Goal: Task Accomplishment & Management: Use online tool/utility

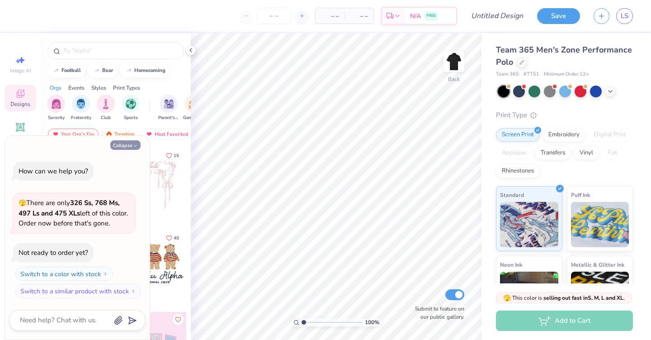
click at [132, 142] on button "Collapse" at bounding box center [125, 145] width 30 height 10
type textarea "x"
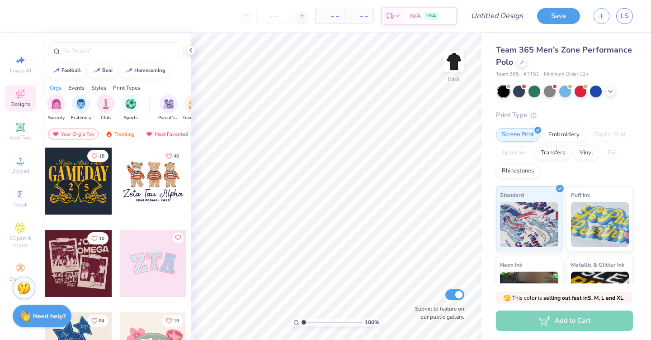
scroll to position [89, 0]
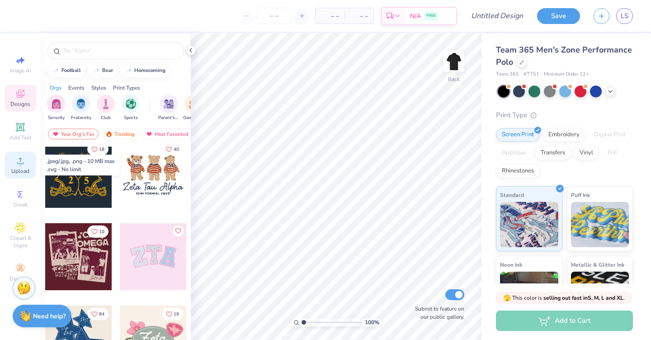
click at [20, 164] on circle at bounding box center [20, 163] width 5 height 5
click at [17, 165] on icon at bounding box center [20, 160] width 11 height 11
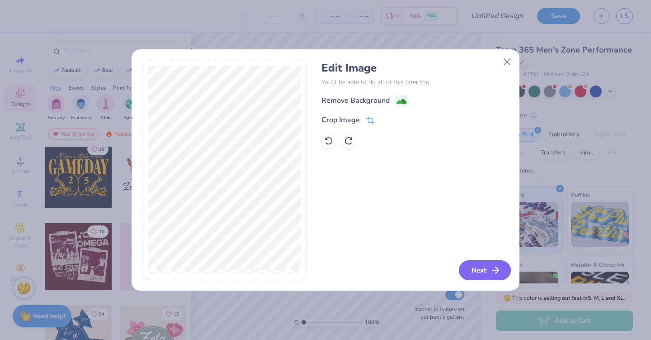
click at [483, 272] on button "Next" at bounding box center [485, 270] width 52 height 20
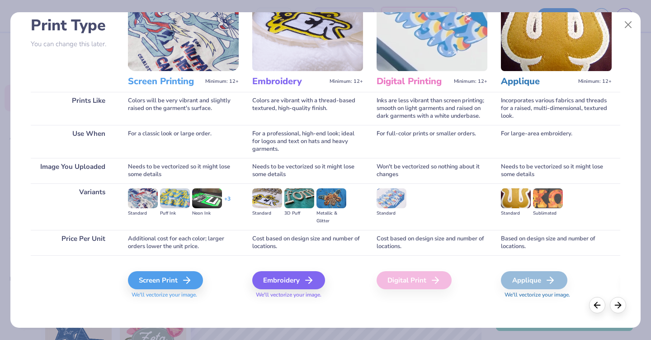
scroll to position [66, 0]
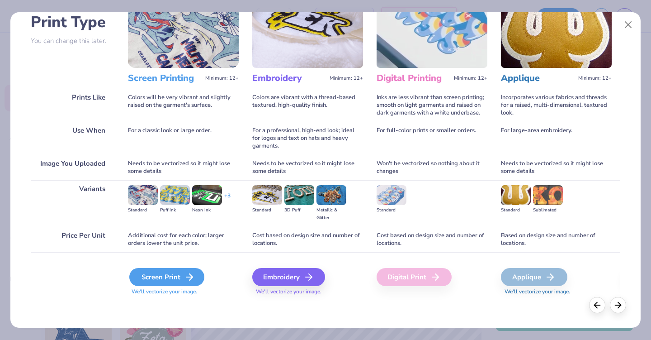
click at [170, 277] on div "Screen Print" at bounding box center [166, 277] width 75 height 18
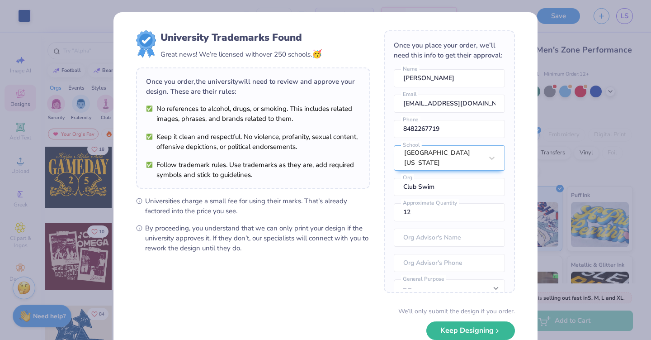
scroll to position [33, 0]
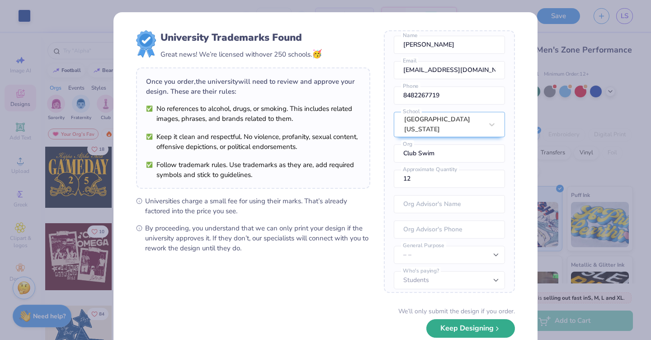
click at [466, 330] on button "Keep Designing" at bounding box center [471, 328] width 89 height 19
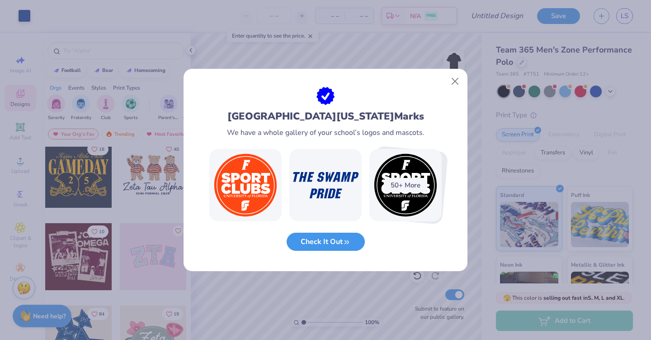
click at [339, 239] on button "Check It Out" at bounding box center [326, 242] width 78 height 19
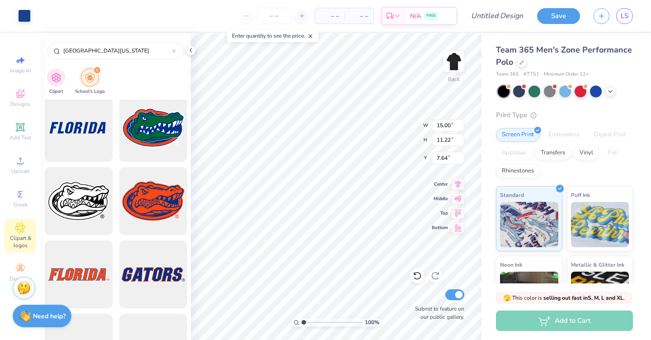
scroll to position [81, 0]
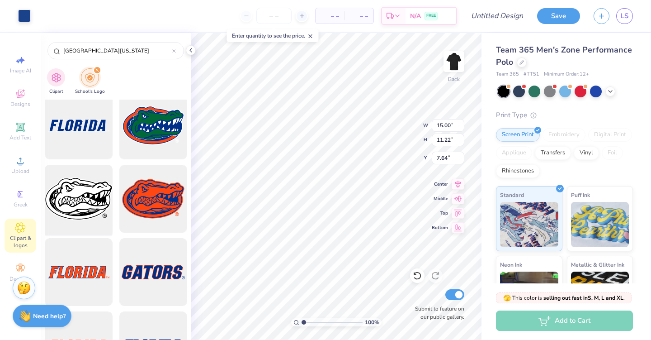
click at [87, 206] on div at bounding box center [78, 199] width 75 height 75
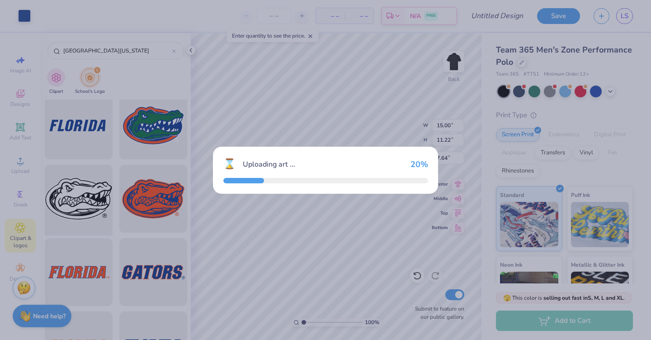
type input "9.49"
type input "3.00"
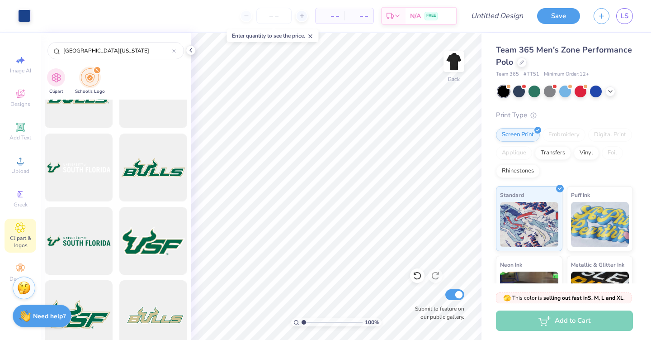
scroll to position [4643, 0]
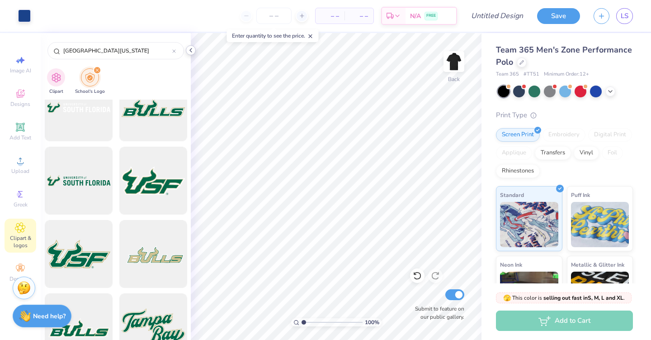
click at [189, 53] on icon at bounding box center [190, 50] width 7 height 7
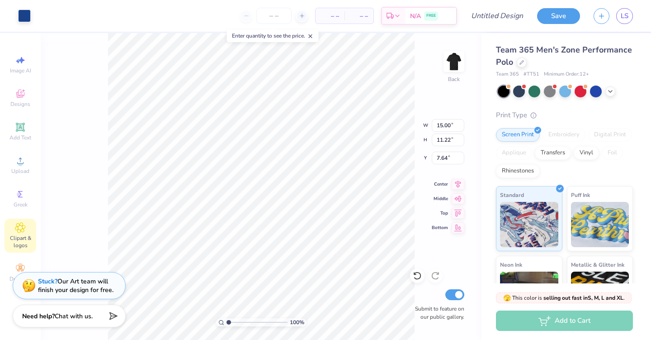
type input "5.37"
type input "4.02"
type input "3.00"
type input "4.40"
type input "3.29"
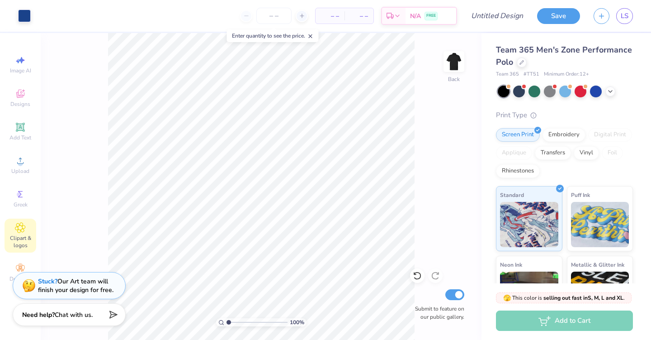
click at [63, 318] on span "Chat with us." at bounding box center [74, 314] width 38 height 9
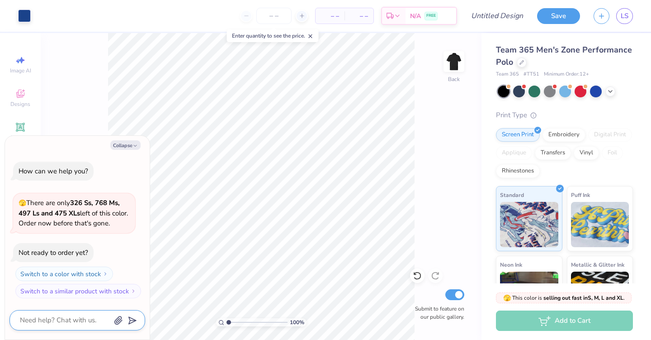
click at [37, 315] on textarea at bounding box center [65, 320] width 92 height 12
type textarea "x"
type textarea "I"
type textarea "x"
type textarea "Is"
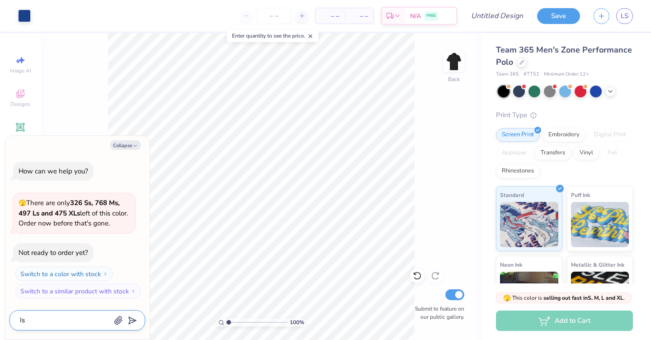
type textarea "x"
type textarea "Is"
type textarea "x"
type textarea "Is i"
type textarea "x"
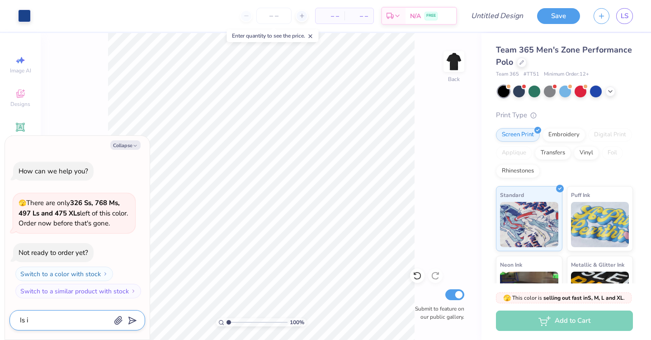
type textarea "Is it"
type textarea "x"
type textarea "Is it"
type textarea "x"
type textarea "Is it p"
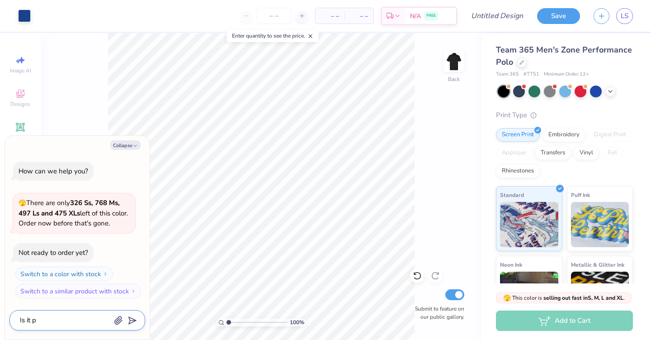
type textarea "x"
type textarea "Is it po"
type textarea "x"
type textarea "Is it pos"
type textarea "x"
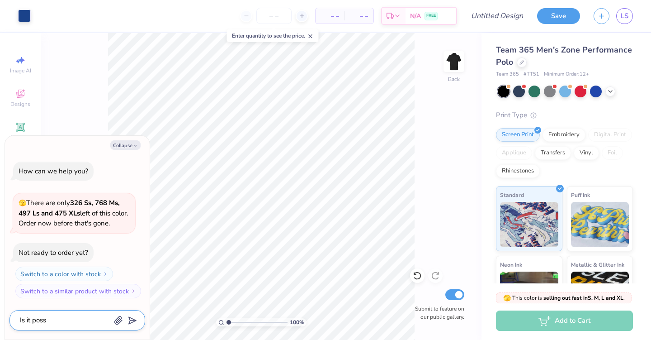
type textarea "Is it possi"
type textarea "x"
type textarea "Is it possib"
type textarea "x"
type textarea "Is it possibl"
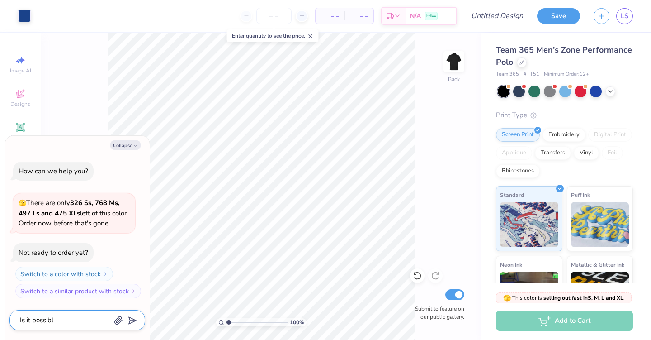
type textarea "x"
type textarea "Is it possible"
type textarea "x"
type textarea "Is it possible"
type textarea "x"
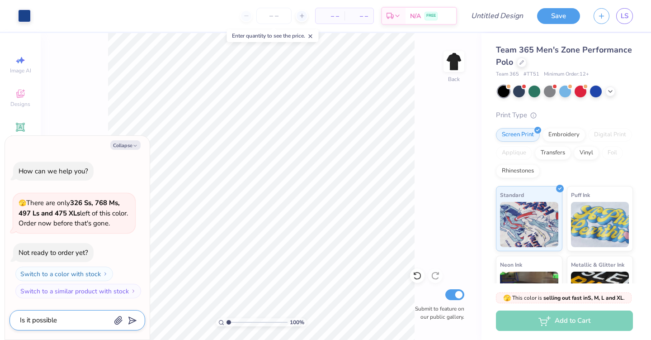
type textarea "Is it possible t"
type textarea "x"
type textarea "Is it possible to"
type textarea "x"
type textarea "Is it possible to"
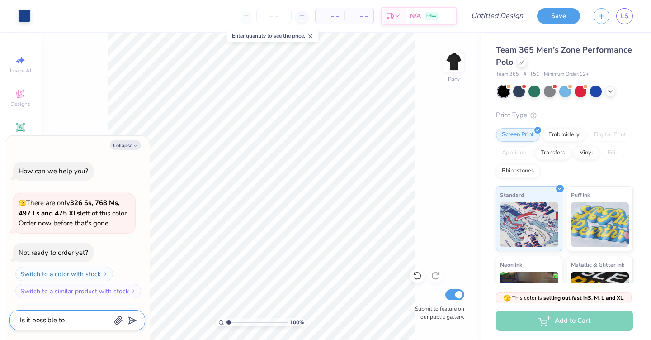
type textarea "x"
type textarea "Is it possible to s"
type textarea "x"
type textarea "Is it possible to sw"
type textarea "x"
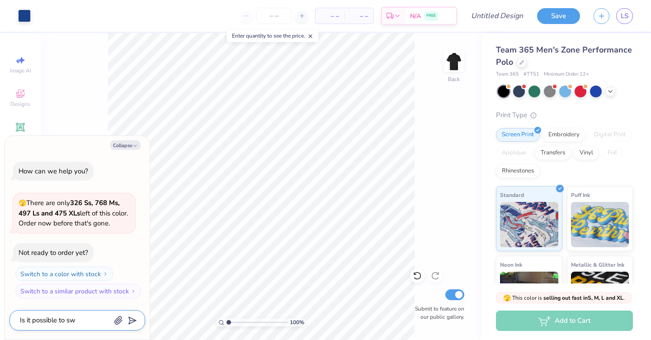
type textarea "Is it possible to swi"
type textarea "x"
type textarea "Is it possible to swit"
type textarea "x"
type textarea "Is it possible to switc"
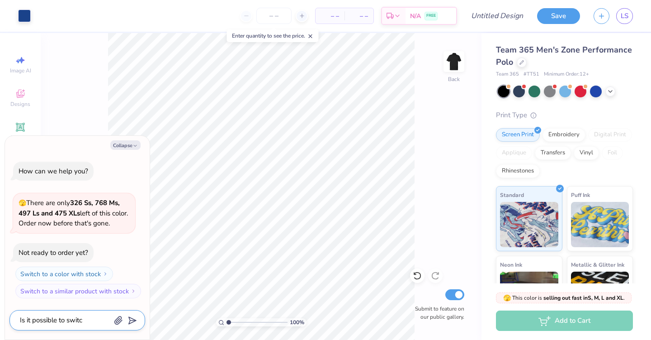
type textarea "x"
type textarea "Is it possible to switch"
type textarea "x"
type textarea "Is it possible to switch"
type textarea "x"
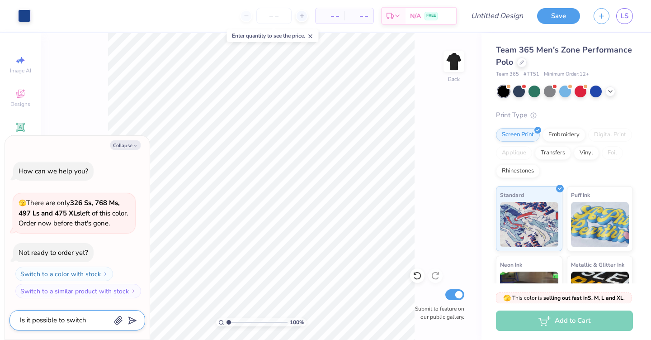
type textarea "Is it possible to switch t"
type textarea "x"
type textarea "Is it possible to switch th"
type textarea "x"
type textarea "Is it possible to switch the"
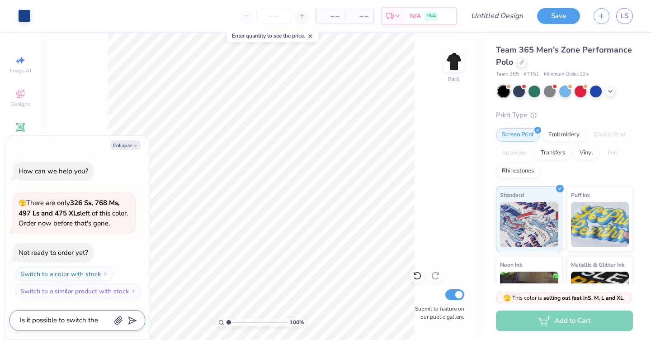
type textarea "x"
type textarea "Is it possible to switch the"
type textarea "x"
type textarea "Is it possible to switch the l"
type textarea "x"
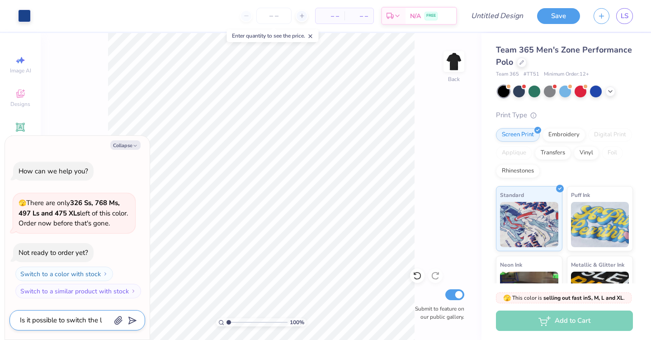
type textarea "Is it possible to switch the lo"
type textarea "x"
type textarea "Is it possible to switch the log"
type textarea "x"
type textarea "Is it possible to switch the logo"
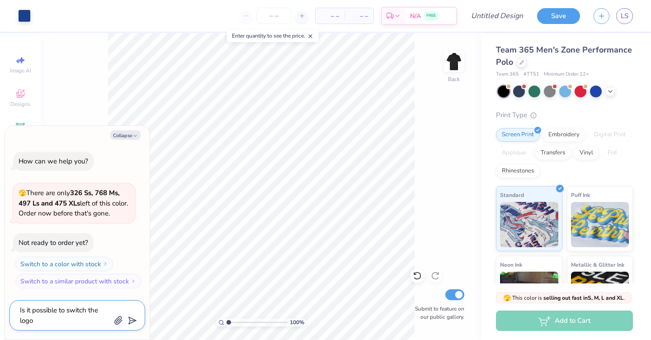
type textarea "x"
type textarea "Is it possible to switch the logo"
type textarea "x"
type textarea "Is it possible to switch the logo c"
type textarea "x"
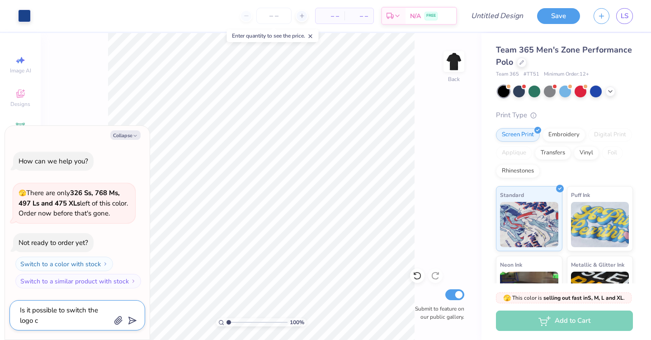
type textarea "Is it possible to switch the logo co"
type textarea "x"
type textarea "Is it possible to switch the logo col"
type textarea "x"
type textarea "Is it possible to switch the logo colo"
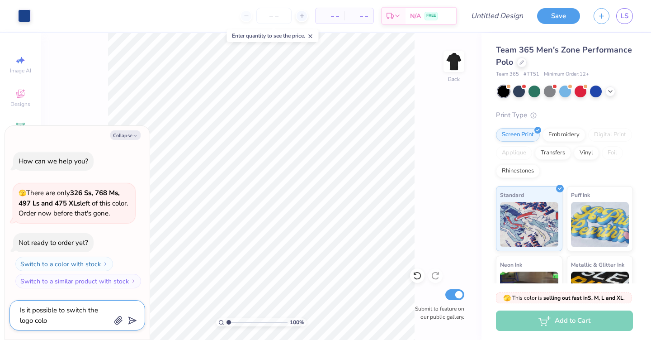
type textarea "x"
type textarea "Is it possible to switch the logo color"
type textarea "x"
type textarea "Is it possible to switch the logo color"
type textarea "x"
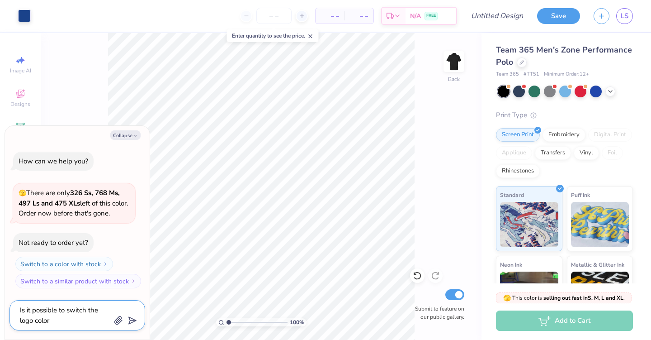
type textarea "Is it possible to switch the logo color t"
type textarea "x"
type textarea "Is it possible to switch the logo color to"
type textarea "x"
type textarea "Is it possible to switch the logo color to"
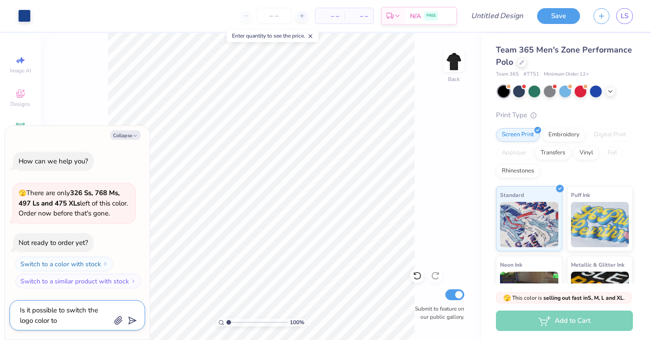
type textarea "x"
type textarea "Is it possible to switch the logo color to w"
type textarea "x"
type textarea "Is it possible to switch the logo color to wh"
type textarea "x"
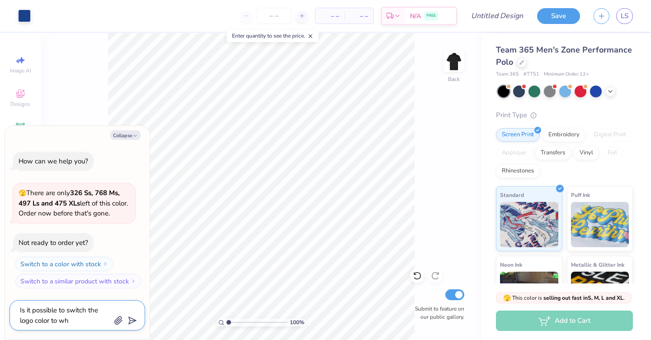
type textarea "Is it possible to switch the logo color to whi"
type textarea "x"
type textarea "Is it possible to switch the logo color to whit"
type textarea "x"
type textarea "Is it possible to switch the logo color to white"
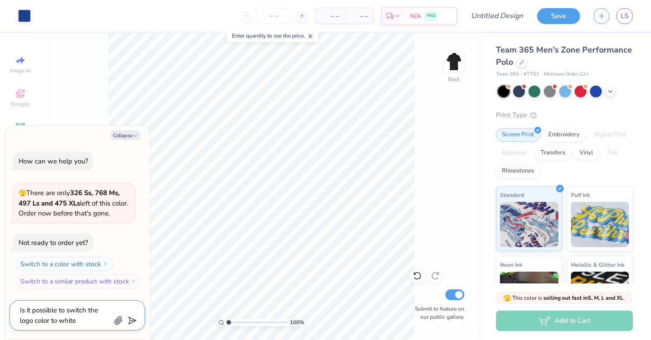
type textarea "x"
type textarea "Is it possible to switch the logo color to white?"
type textarea "x"
type textarea "Is it possible to switch the logo color to white?"
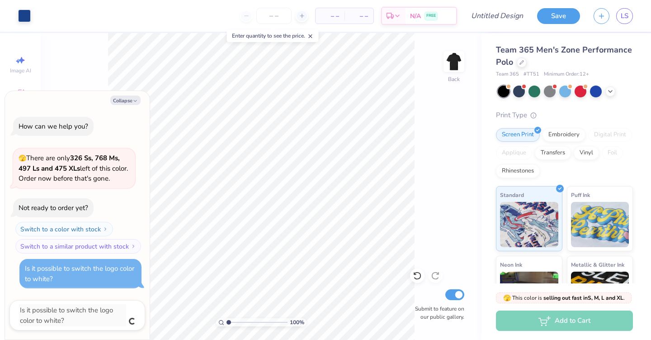
type textarea "x"
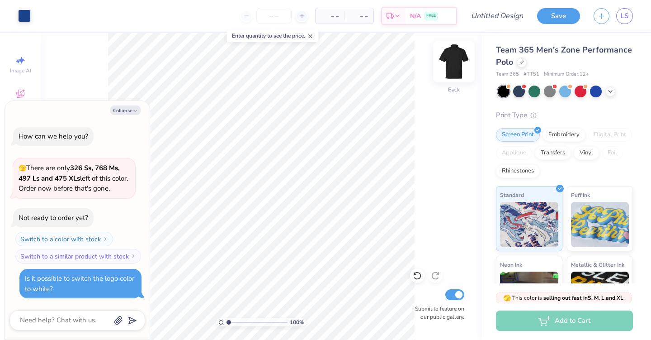
click at [456, 62] on img at bounding box center [454, 61] width 36 height 36
click at [131, 109] on button "Collapse" at bounding box center [125, 110] width 30 height 10
type textarea "x"
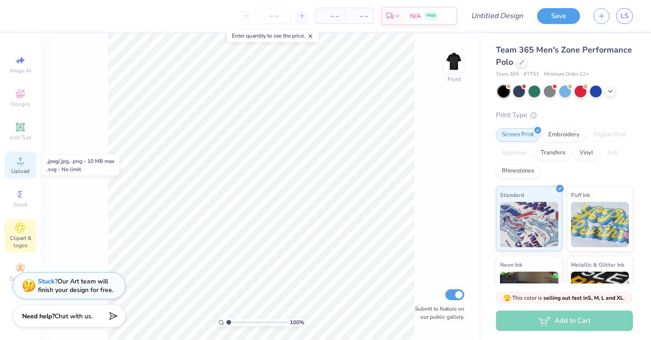
click at [26, 169] on span "Upload" at bounding box center [20, 170] width 18 height 7
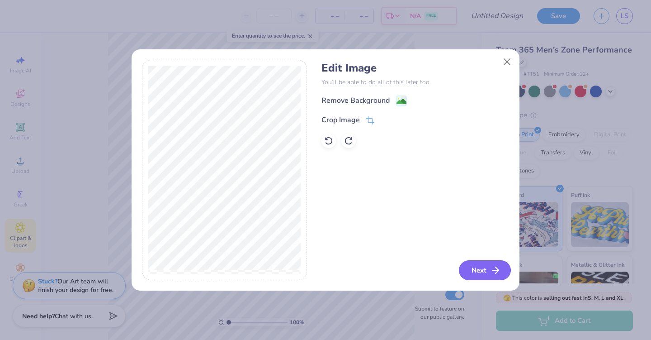
click at [479, 273] on button "Next" at bounding box center [485, 270] width 52 height 20
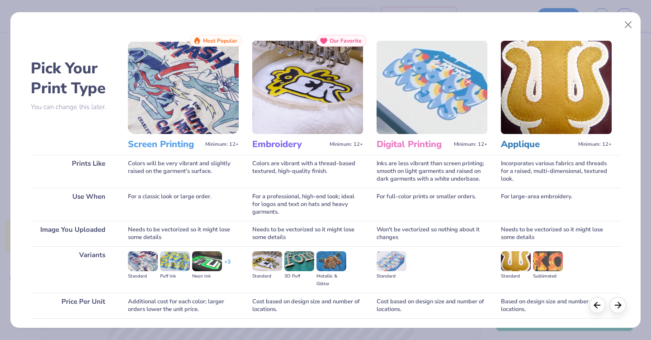
scroll to position [66, 0]
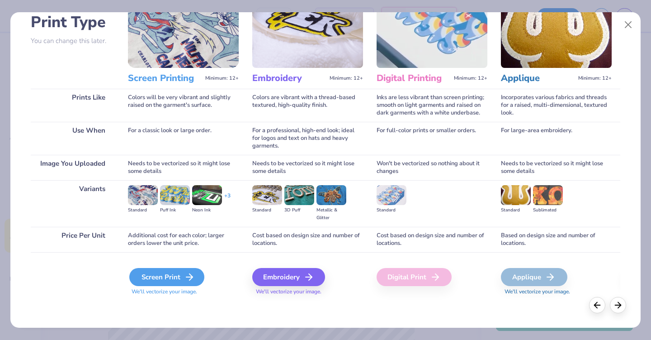
click at [171, 280] on div "Screen Print" at bounding box center [166, 277] width 75 height 18
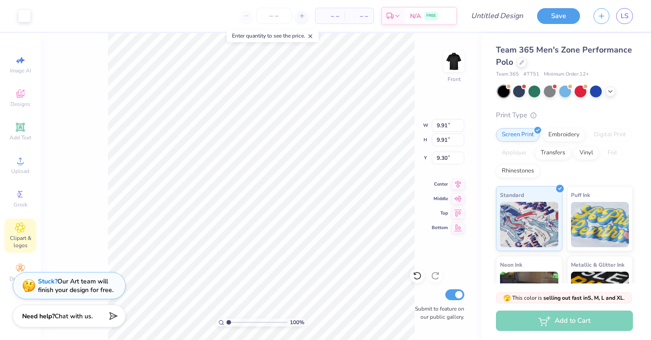
type input "2.04"
type input "3.00"
click at [449, 63] on img at bounding box center [454, 61] width 36 height 36
click at [337, 14] on span "– –" at bounding box center [330, 16] width 18 height 10
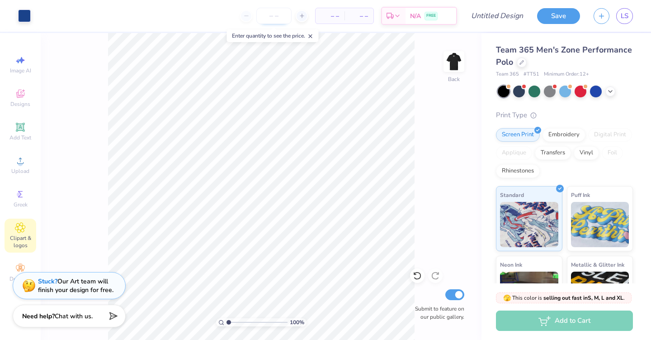
click at [278, 15] on input "number" at bounding box center [274, 16] width 35 height 16
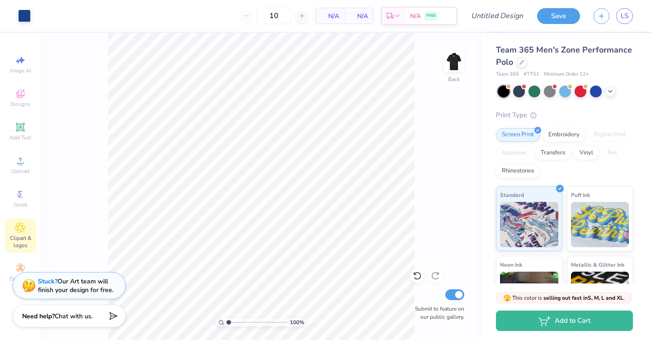
type input "12"
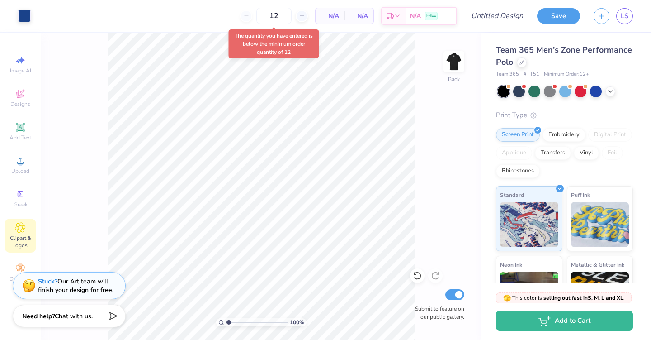
click at [375, 27] on div "12 N/A Per Item N/A Total Est. Delivery N/A FREE" at bounding box center [248, 16] width 420 height 32
click at [370, 19] on icon at bounding box center [366, 17] width 7 height 7
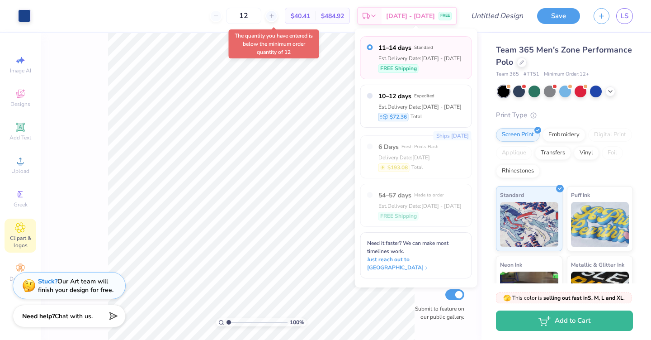
click at [357, 46] on div "11–14 days Standard Est. Delivery Date: [DATE] - [DATE] FREE Shipping 10–12 day…" at bounding box center [416, 158] width 123 height 259
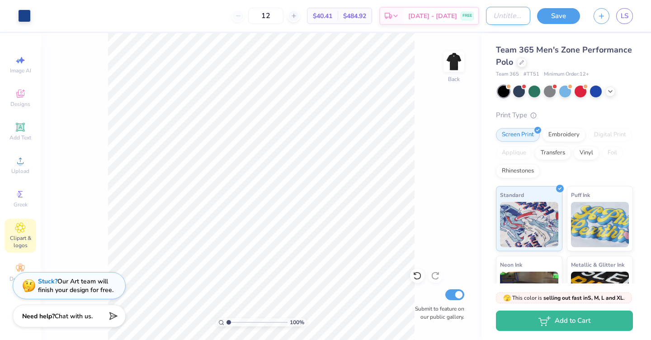
click at [494, 17] on input "Design Title" at bounding box center [508, 16] width 44 height 18
type input "F"
type input "Men's Polos"
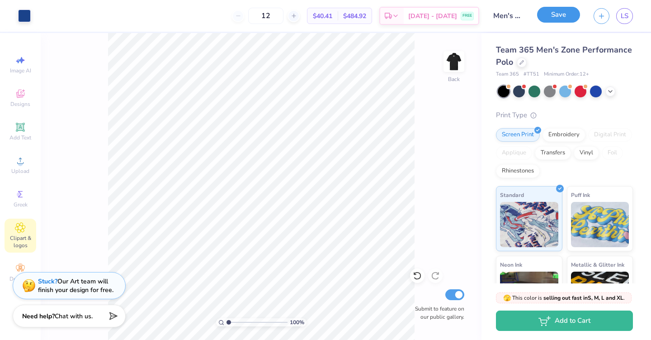
click at [563, 15] on button "Save" at bounding box center [558, 15] width 43 height 16
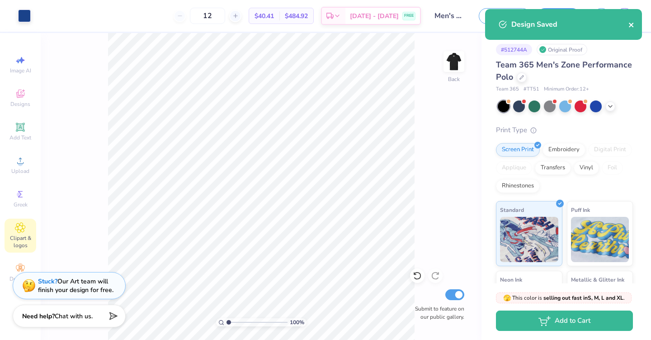
click at [632, 24] on div "Design Saved" at bounding box center [563, 24] width 157 height 31
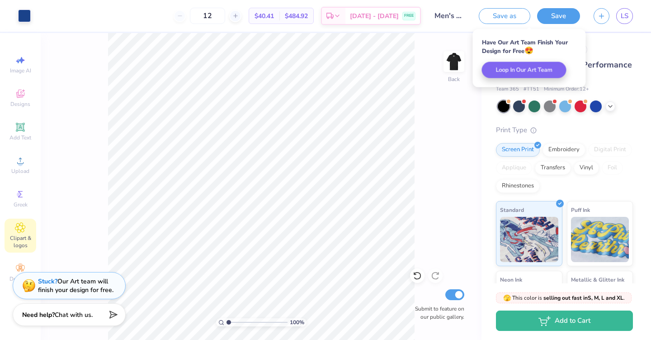
click at [63, 312] on span "Chat with us." at bounding box center [74, 314] width 38 height 9
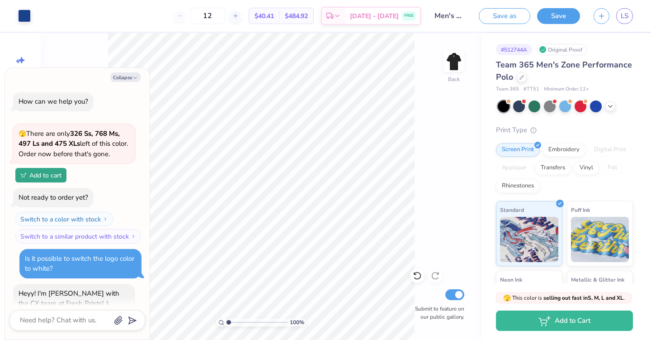
scroll to position [34, 0]
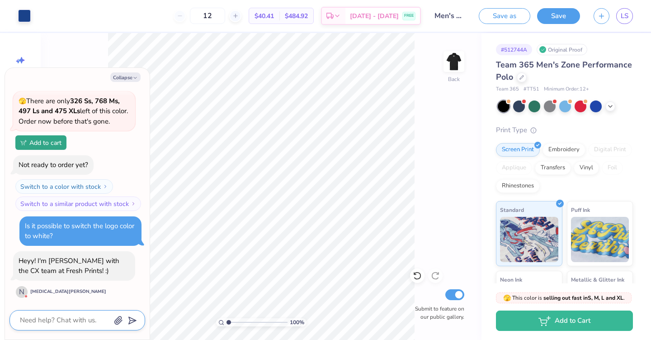
click at [49, 319] on textarea at bounding box center [65, 320] width 92 height 12
type textarea "x"
type textarea "C"
type textarea "x"
type textarea "Co"
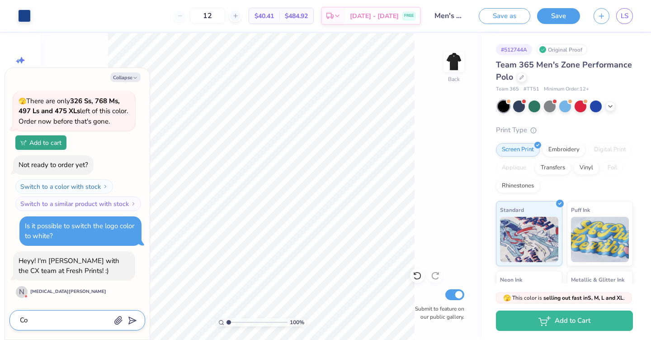
type textarea "x"
type textarea "Cou"
type textarea "x"
type textarea "Coul"
type textarea "x"
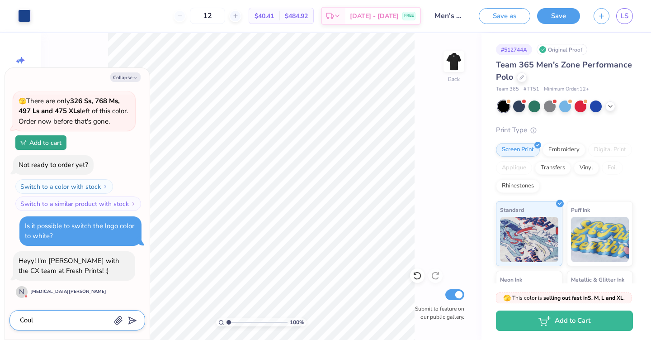
type textarea "Could"
type textarea "x"
type textarea "Could"
type textarea "x"
type textarea "Could y"
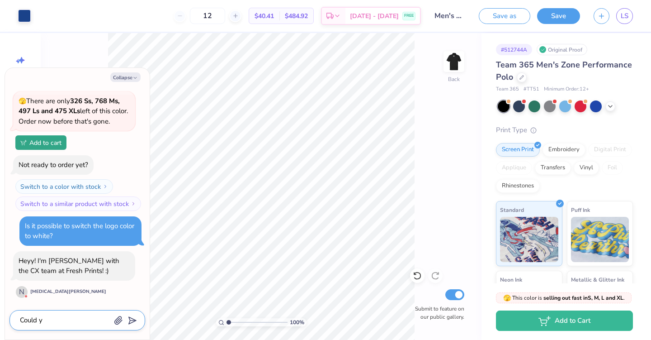
type textarea "x"
type textarea "Could ya"
type textarea "x"
type textarea "Could yal"
type textarea "x"
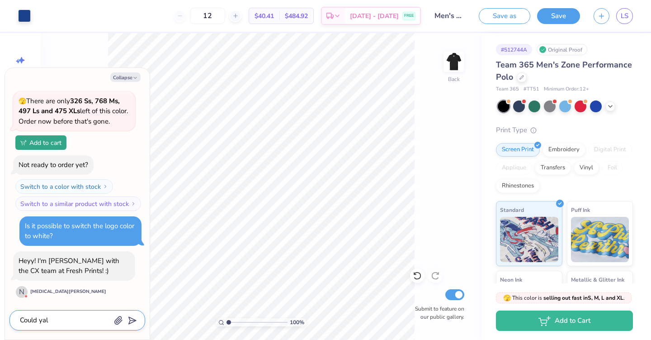
type textarea "Could yall"
type textarea "x"
type textarea "Could yall s"
type textarea "x"
type textarea "Could yall sw"
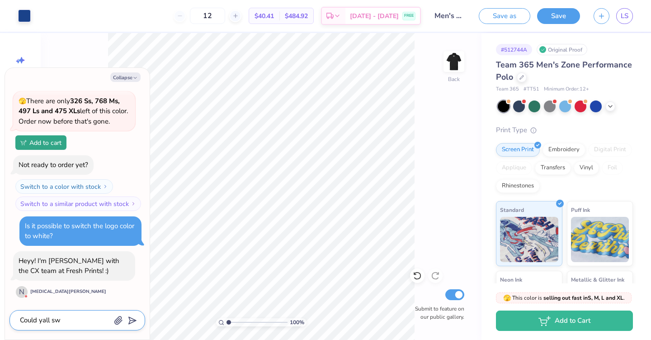
type textarea "x"
type textarea "Could yall swi"
type textarea "x"
type textarea "Could yall swit"
type textarea "x"
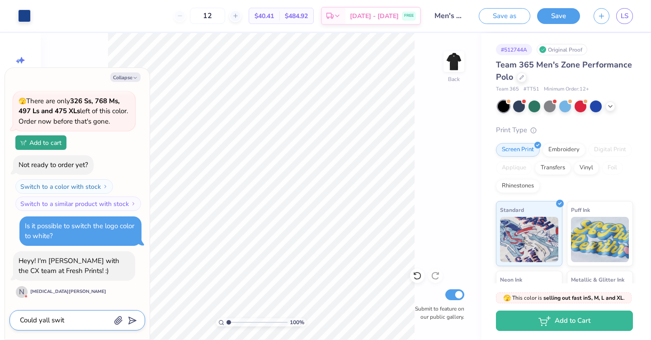
type textarea "Could yall switc"
type textarea "x"
type textarea "Could yall switch"
type textarea "x"
type textarea "Could yall switch"
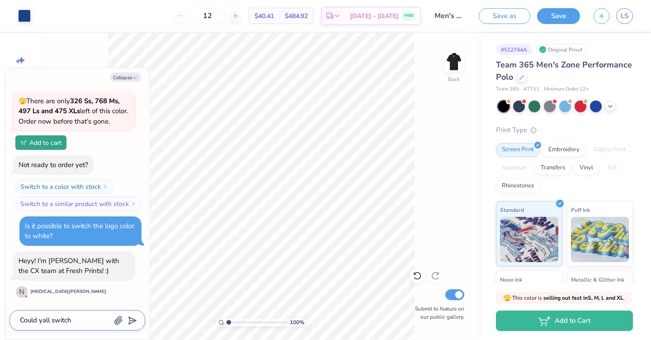
type textarea "x"
type textarea "Could yall switch t"
type textarea "x"
type textarea "Could yall switch th"
type textarea "x"
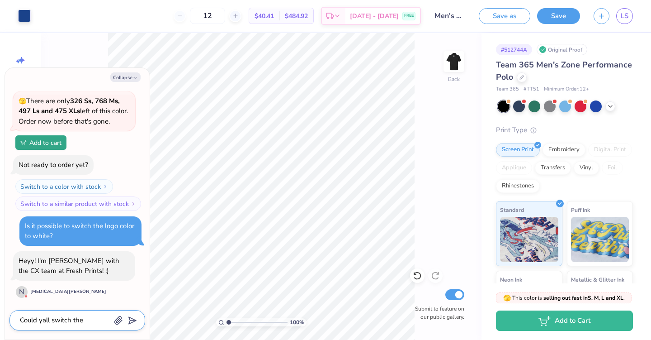
type textarea "Could yall switch the"
type textarea "x"
type textarea "Could yall switch the l"
type textarea "x"
type textarea "Could yall switch the lo"
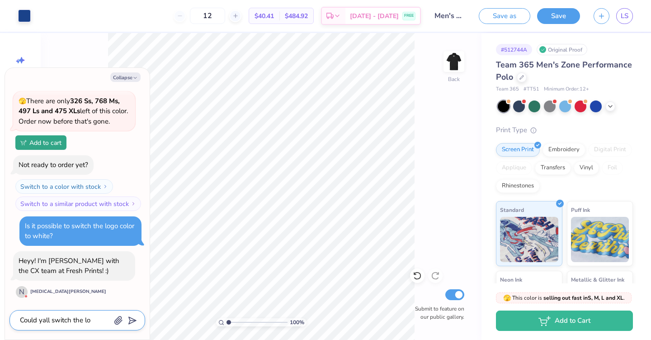
type textarea "x"
type textarea "Could yall switch the log"
type textarea "x"
type textarea "Could yall switch the logo"
type textarea "x"
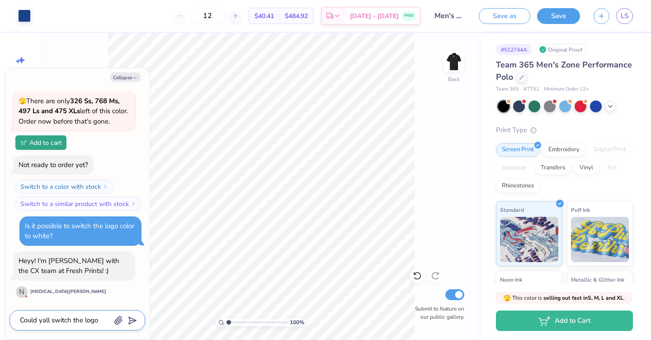
type textarea "Could yall switch the logo"
type textarea "x"
type textarea "Could yall switch the logo c"
type textarea "x"
type textarea "Could yall switch the logo co"
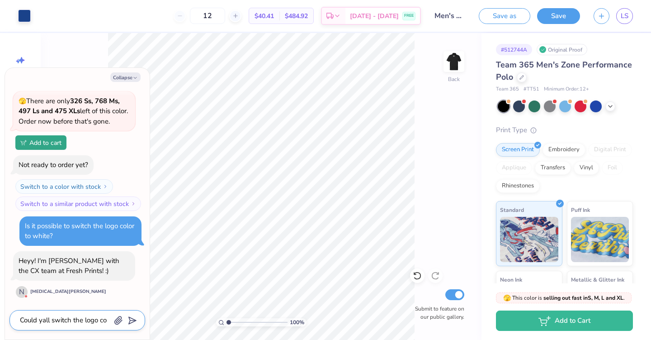
type textarea "x"
type textarea "Could yall switch the logo col"
type textarea "x"
type textarea "Could yall switch the logo colo"
type textarea "x"
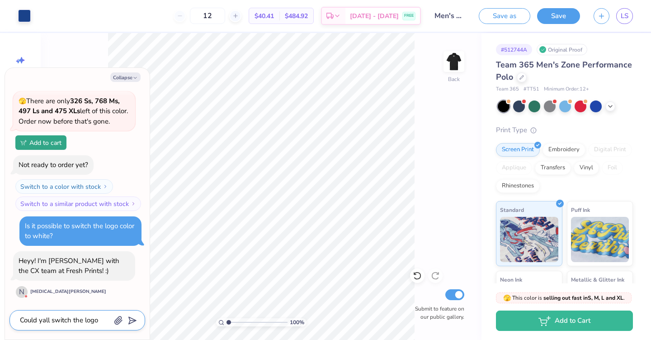
type textarea "Could yall switch the logo color"
type textarea "x"
type textarea "Could yall switch the logo color"
type textarea "x"
type textarea "Could yall switch the logo color t"
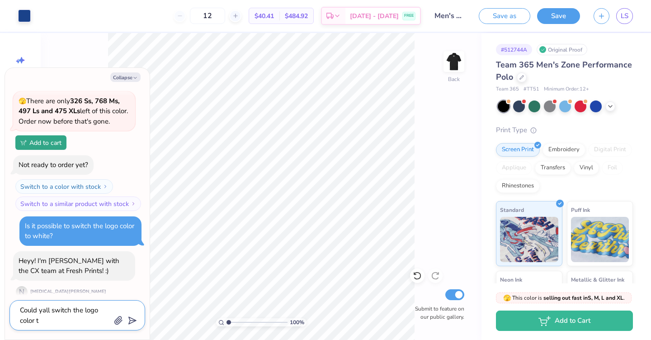
type textarea "x"
type textarea "Could yall switch the logo color to"
type textarea "x"
type textarea "Could yall switch the logo color to"
type textarea "x"
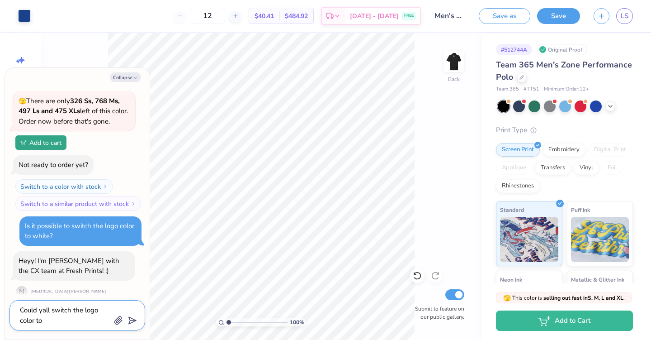
type textarea "Could yall switch the logo color to w"
type textarea "x"
type textarea "Could yall switch the logo color to wh"
type textarea "x"
type textarea "Could yall switch the logo color to whi"
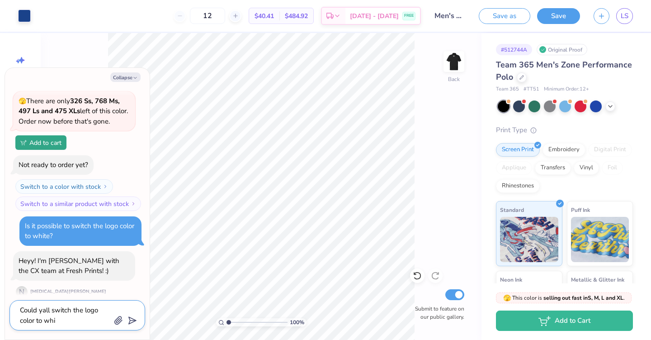
type textarea "x"
type textarea "Could yall switch the logo color to whit"
type textarea "x"
type textarea "Could yall switch the logo color to white"
type textarea "x"
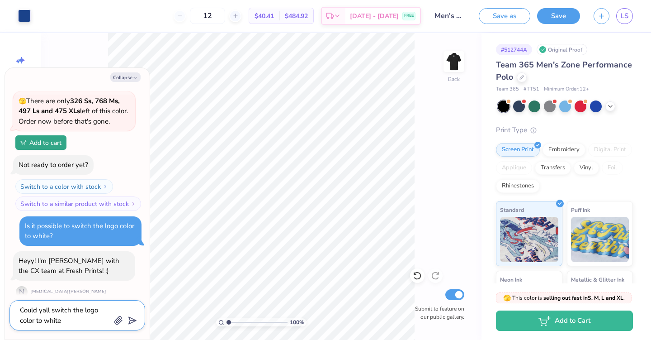
type textarea "Could yall switch the logo color to white"
type textarea "x"
type textarea "Could yall switch the logo color to white f"
type textarea "x"
type textarea "Could yall switch the logo color to white fo"
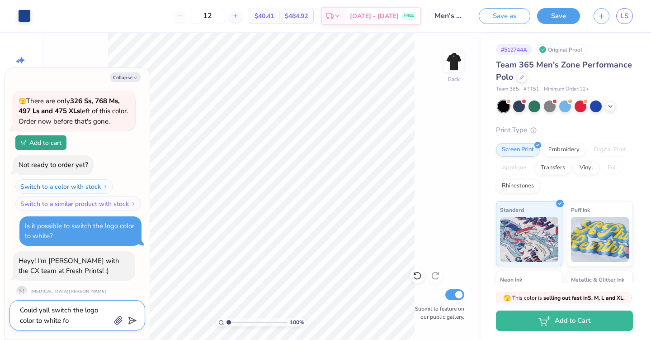
type textarea "x"
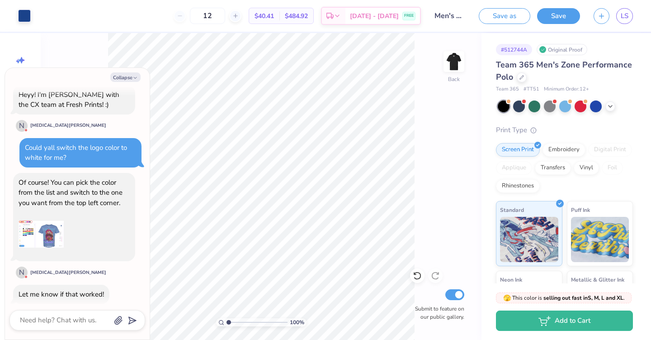
scroll to position [199, 0]
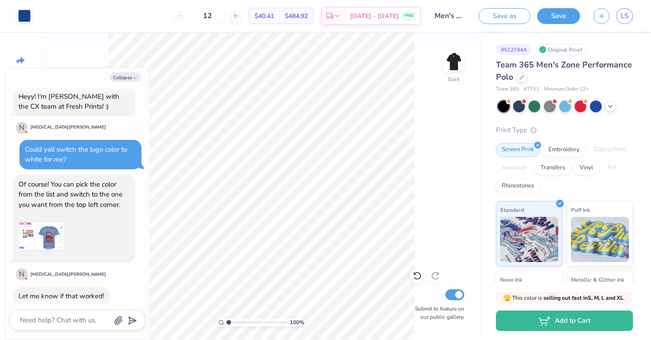
click at [28, 238] on img at bounding box center [41, 235] width 45 height 45
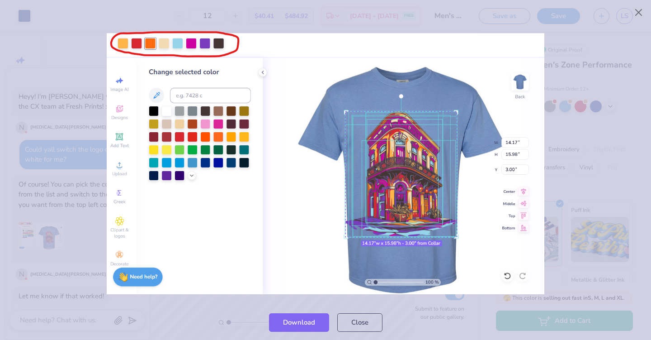
click at [166, 111] on img at bounding box center [326, 163] width 438 height 264
click at [437, 34] on img at bounding box center [326, 163] width 438 height 264
click at [234, 289] on img at bounding box center [326, 163] width 438 height 264
click at [358, 317] on button "Close" at bounding box center [359, 320] width 45 height 19
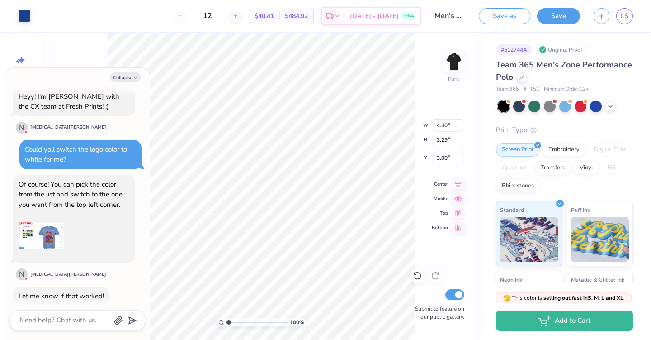
click at [130, 71] on div "Collapse How can we help you? 🫣 There are only 326 Ss, 768 Ms, 497 Ls and 475 X…" at bounding box center [77, 203] width 145 height 271
click at [126, 82] on div "Collapse How can we help you? 🫣 There are only 326 Ss, 768 Ms, 497 Ls and 475 X…" at bounding box center [77, 203] width 145 height 271
click at [126, 75] on button "Collapse" at bounding box center [125, 77] width 30 height 10
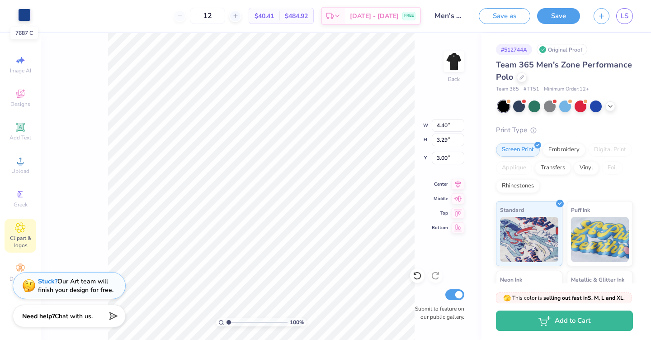
click at [24, 19] on div at bounding box center [24, 15] width 13 height 13
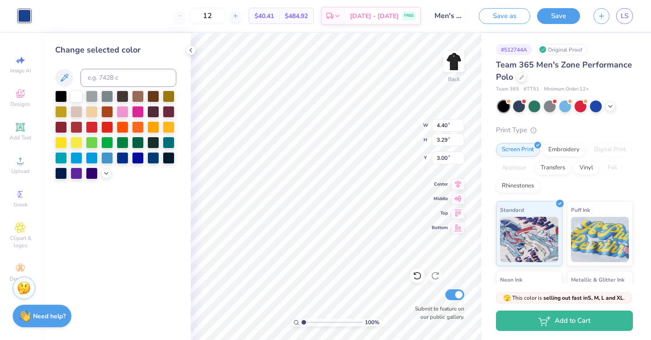
click at [74, 103] on div at bounding box center [115, 134] width 121 height 89
click at [76, 97] on div at bounding box center [77, 96] width 12 height 12
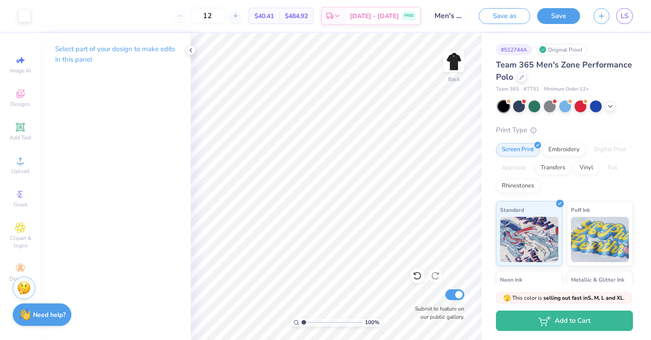
click at [52, 309] on div "Need help? Chat with us." at bounding box center [42, 314] width 59 height 23
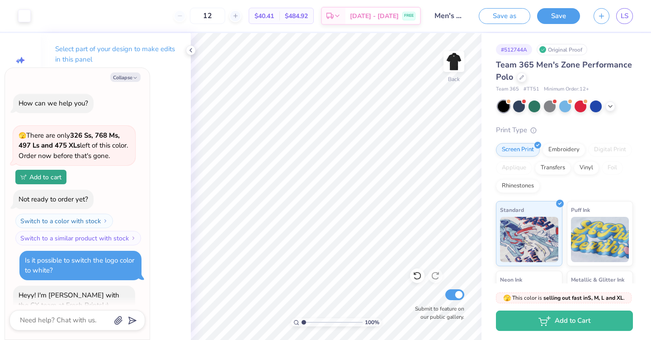
scroll to position [224, 0]
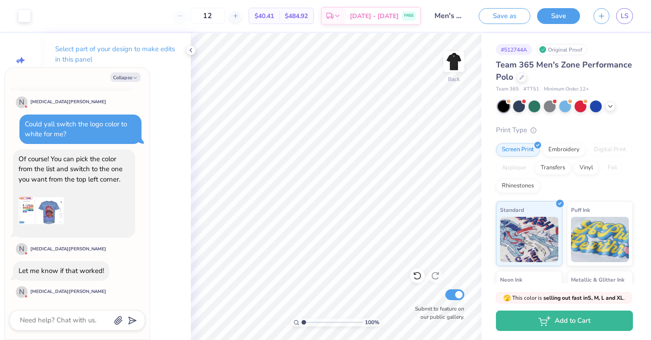
click at [40, 312] on div at bounding box center [78, 320] width 136 height 20
click at [40, 321] on textarea at bounding box center [65, 320] width 92 height 12
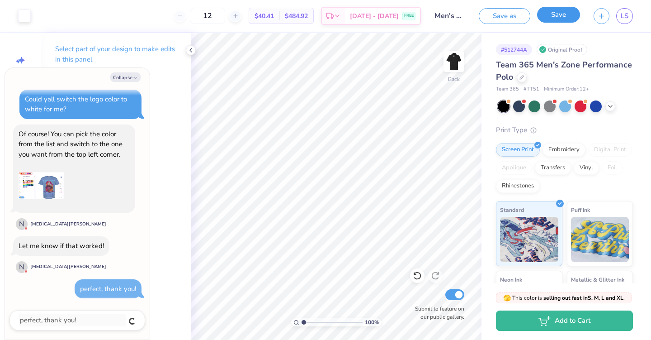
click at [560, 19] on button "Save" at bounding box center [558, 15] width 43 height 16
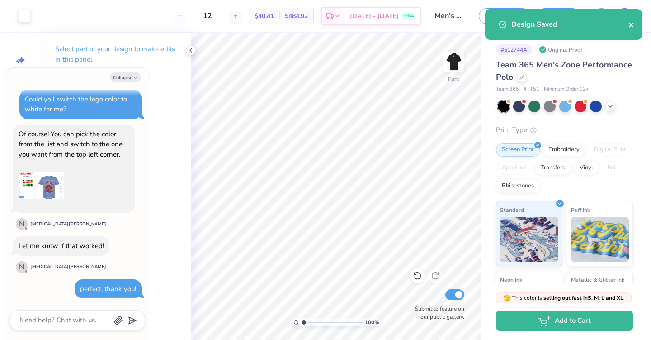
click at [632, 24] on icon "close" at bounding box center [631, 25] width 5 height 5
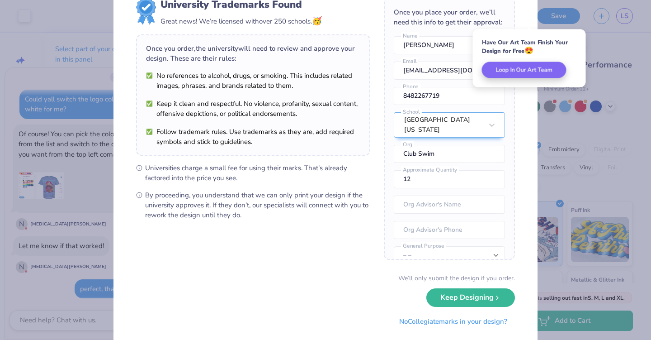
scroll to position [44, 0]
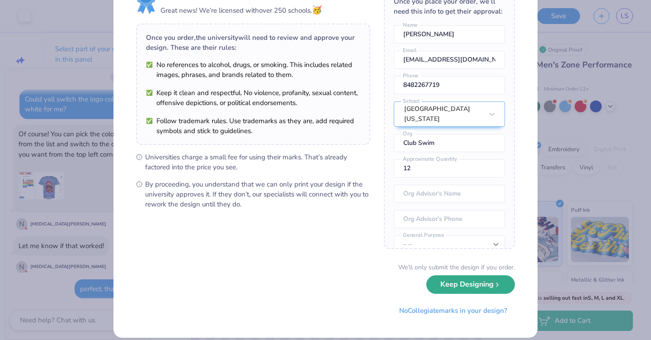
click at [473, 286] on button "Keep Designing" at bounding box center [471, 284] width 89 height 19
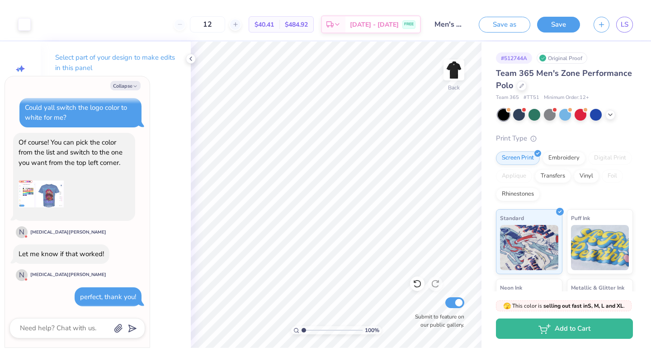
scroll to position [0, 0]
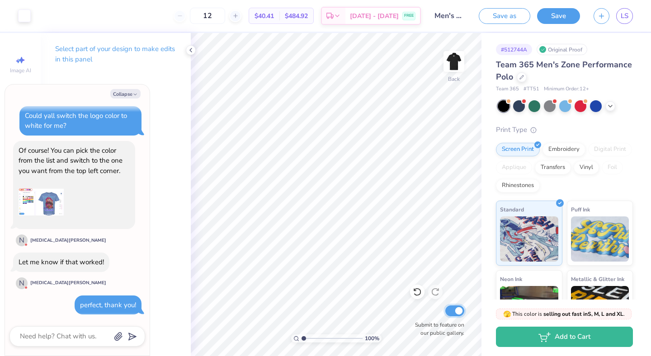
click at [453, 309] on input "Submit to feature on our public gallery." at bounding box center [455, 311] width 19 height 11
click at [188, 50] on icon at bounding box center [190, 50] width 7 height 7
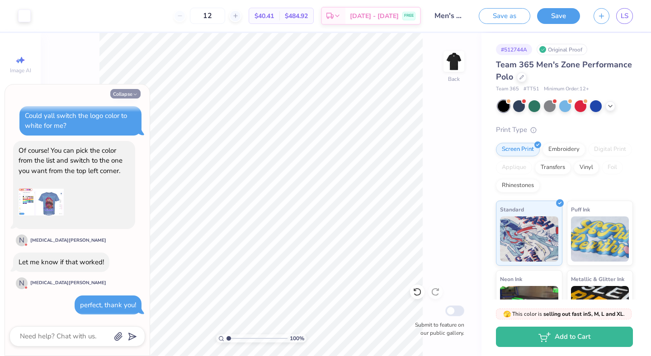
click at [133, 94] on icon "button" at bounding box center [135, 94] width 5 height 5
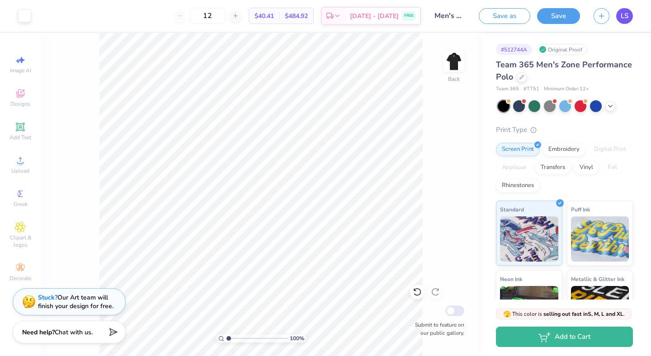
click at [624, 19] on span "LS" at bounding box center [625, 16] width 8 height 10
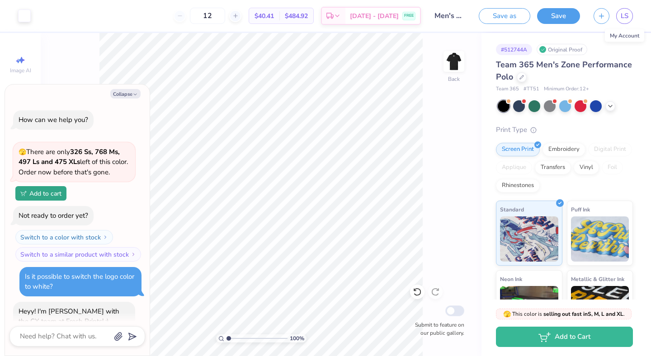
scroll to position [334, 0]
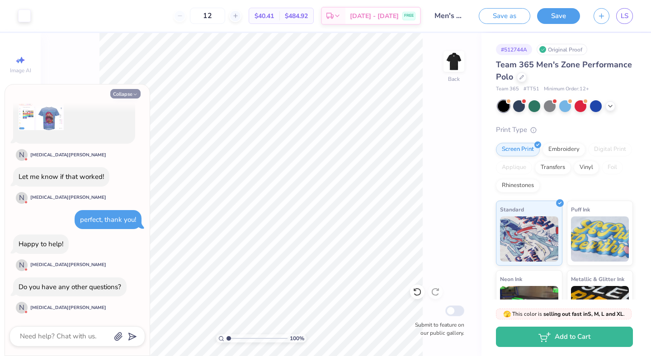
click at [127, 96] on button "Collapse" at bounding box center [125, 94] width 30 height 10
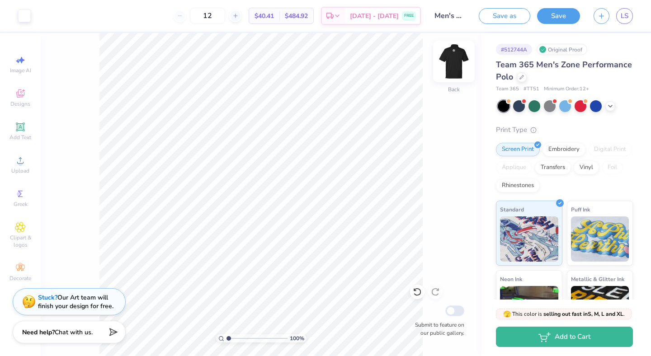
click at [451, 72] on img at bounding box center [454, 61] width 36 height 36
